Goal: Task Accomplishment & Management: Manage account settings

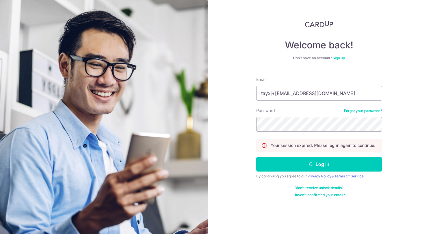
type input "tayxj+[EMAIL_ADDRESS][DOMAIN_NAME]"
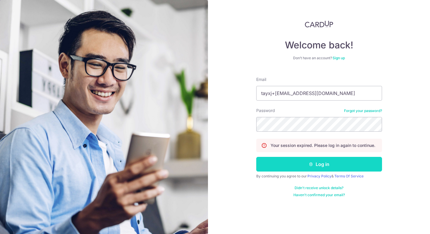
click at [283, 170] on button "Log in" at bounding box center [319, 164] width 126 height 15
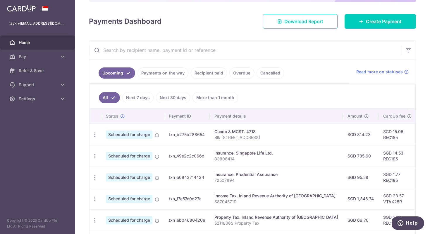
click at [199, 101] on link "More than 1 month" at bounding box center [216, 97] width 46 height 11
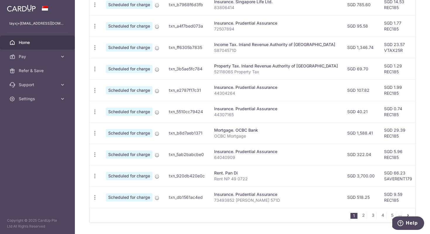
scroll to position [219, 0]
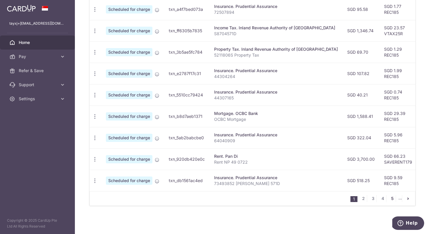
click at [391, 198] on link "5" at bounding box center [392, 198] width 7 height 7
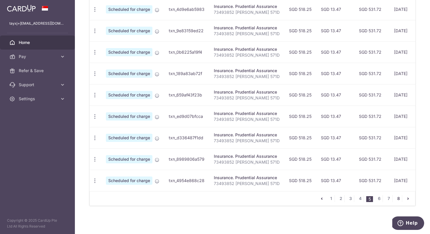
click at [396, 195] on link "8" at bounding box center [398, 198] width 7 height 7
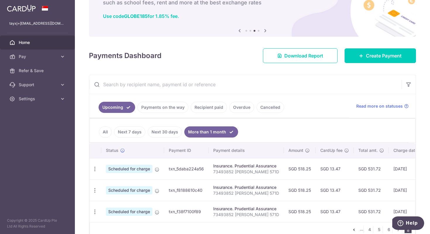
scroll to position [69, 0]
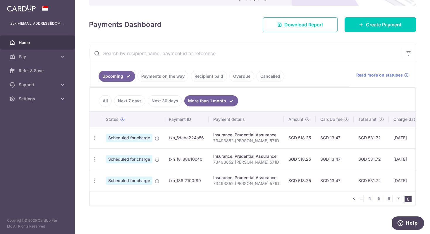
click at [232, 183] on p "73493852 [PERSON_NAME] 571D" at bounding box center [246, 183] width 66 height 6
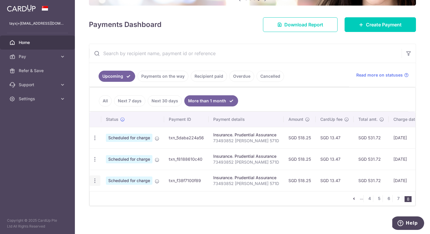
click at [94, 184] on div "Update payment Cancel payment" at bounding box center [95, 180] width 11 height 11
click at [94, 182] on icon "button" at bounding box center [95, 180] width 6 height 6
click at [127, 198] on span "Update payment" at bounding box center [126, 196] width 40 height 7
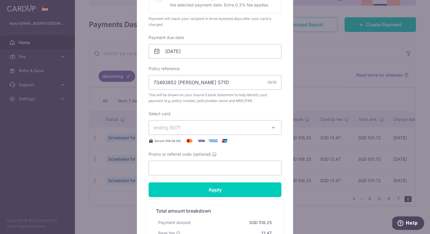
scroll to position [0, 0]
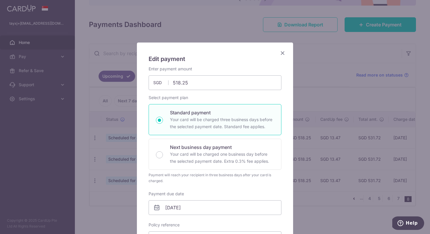
click at [284, 50] on icon "Close" at bounding box center [282, 52] width 7 height 7
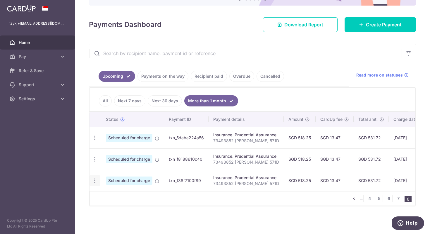
click at [93, 181] on icon "button" at bounding box center [95, 180] width 6 height 6
click at [119, 211] on span "Cancel payment" at bounding box center [126, 210] width 39 height 7
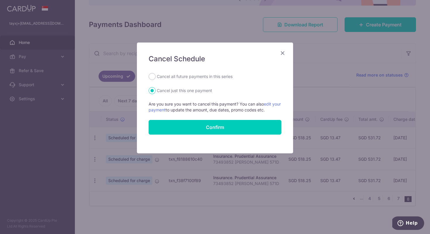
click at [282, 52] on icon "Close" at bounding box center [282, 52] width 7 height 7
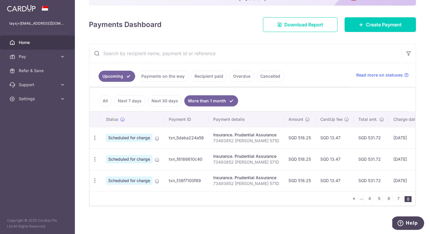
click at [30, 46] on link "Home" at bounding box center [37, 42] width 75 height 14
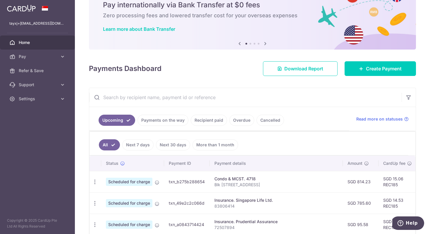
scroll to position [26, 0]
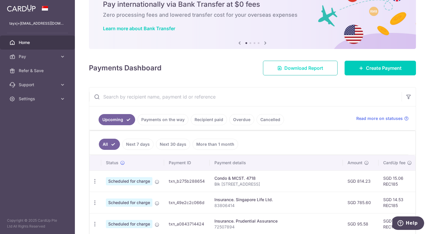
click at [285, 68] on span "Download Report" at bounding box center [303, 67] width 39 height 7
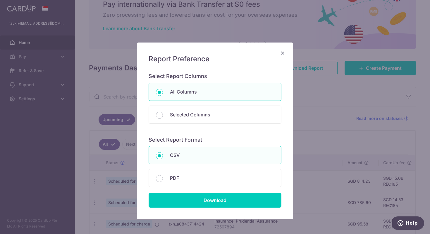
click at [284, 53] on icon "Close" at bounding box center [282, 52] width 7 height 7
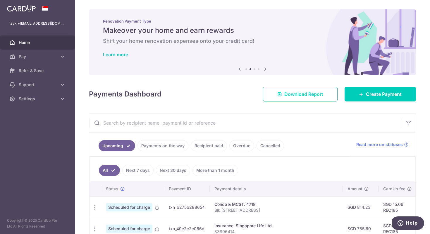
click at [296, 90] on link "Download Report" at bounding box center [300, 94] width 75 height 15
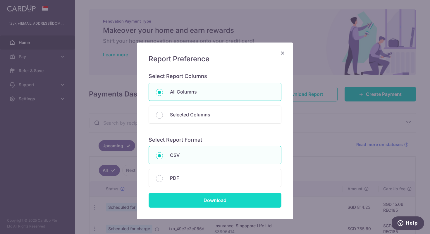
click at [208, 198] on input "Download" at bounding box center [215, 200] width 133 height 15
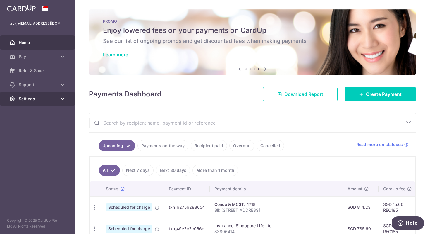
click at [36, 102] on link "Settings" at bounding box center [37, 99] width 75 height 14
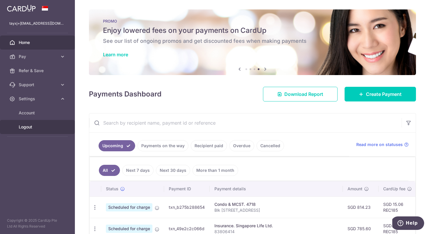
click at [35, 123] on link "Logout" at bounding box center [37, 127] width 75 height 14
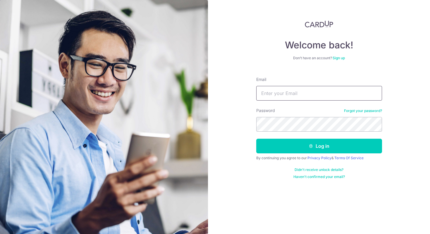
click at [295, 96] on input "Email" at bounding box center [319, 93] width 126 height 15
type input "tayxj+[EMAIL_ADDRESS][DOMAIN_NAME]"
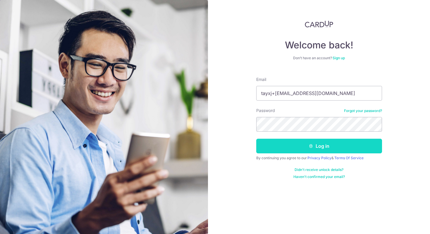
click at [292, 149] on button "Log in" at bounding box center [319, 145] width 126 height 15
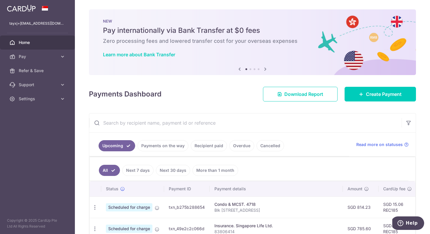
click at [35, 40] on span "Home" at bounding box center [38, 43] width 39 height 6
click at [166, 54] on link "Learn more about Bank Transfer" at bounding box center [139, 55] width 72 height 6
